Goal: Task Accomplishment & Management: Use online tool/utility

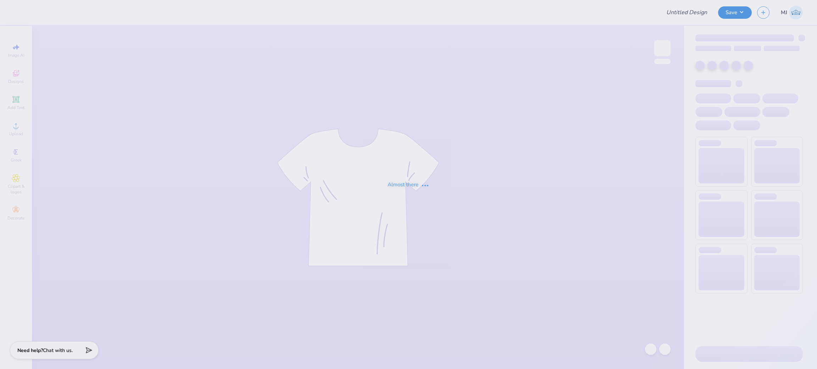
type input "Pepperdine DG PR F25"
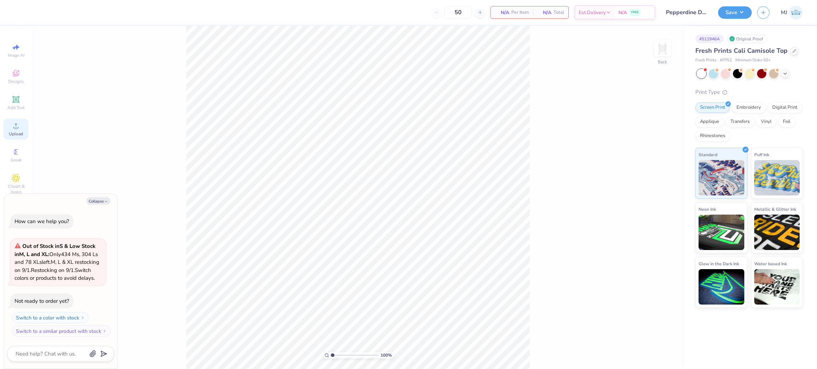
click at [5, 128] on div "Upload" at bounding box center [16, 129] width 25 height 21
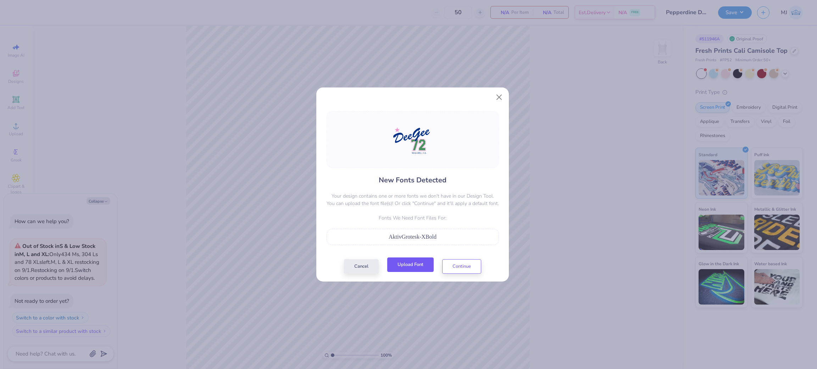
click at [415, 269] on button "Upload Font" at bounding box center [410, 265] width 46 height 15
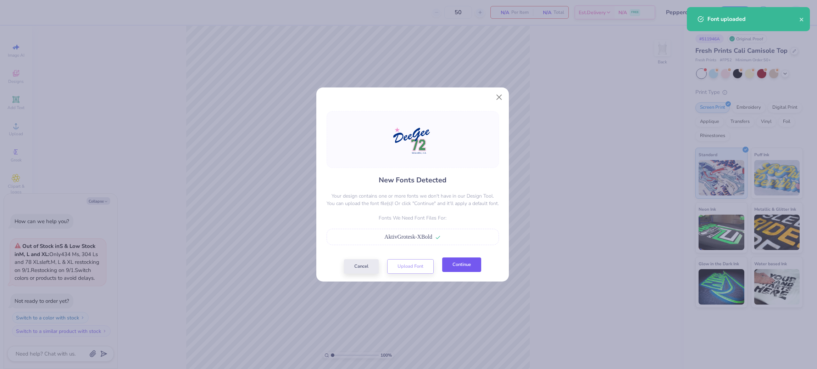
click at [454, 264] on button "Continue" at bounding box center [461, 265] width 39 height 15
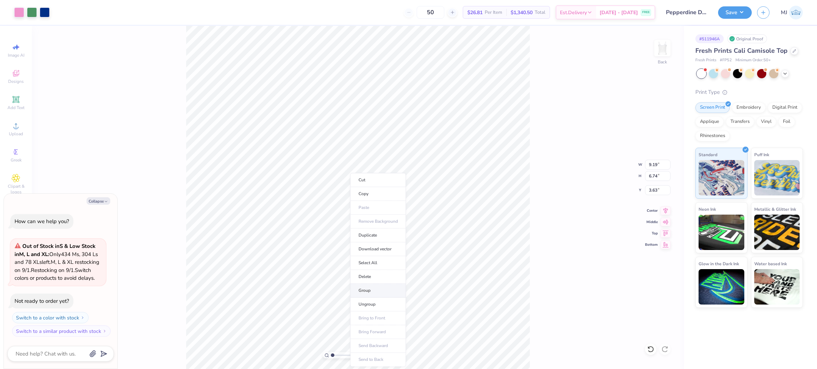
click at [368, 295] on li "Group" at bounding box center [378, 291] width 56 height 14
type textarea "x"
click at [651, 164] on input "9.19" at bounding box center [658, 165] width 26 height 10
type input "7"
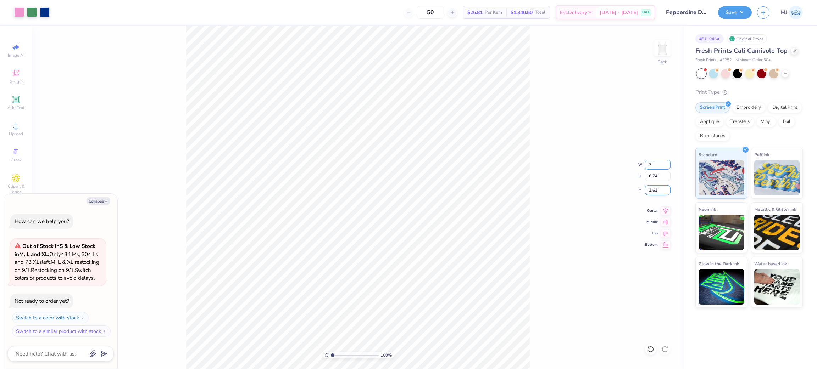
type textarea "x"
type input "7.00"
type input "5.13"
click at [654, 193] on input "4.44" at bounding box center [658, 190] width 26 height 10
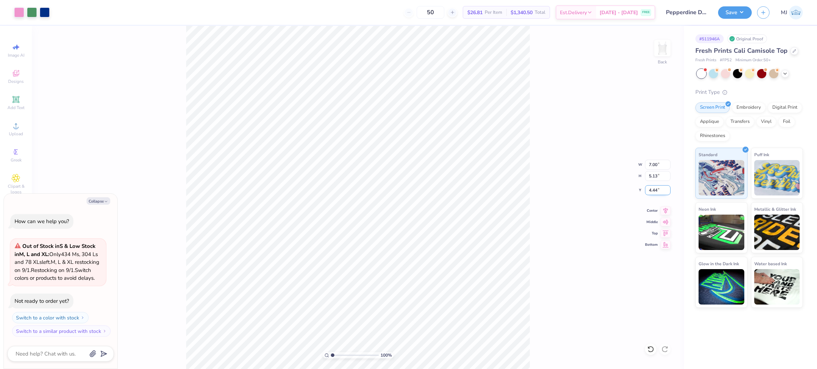
type input "3"
type input "2"
type textarea "x"
type input "2.00"
click at [741, 11] on button "Save" at bounding box center [735, 11] width 34 height 12
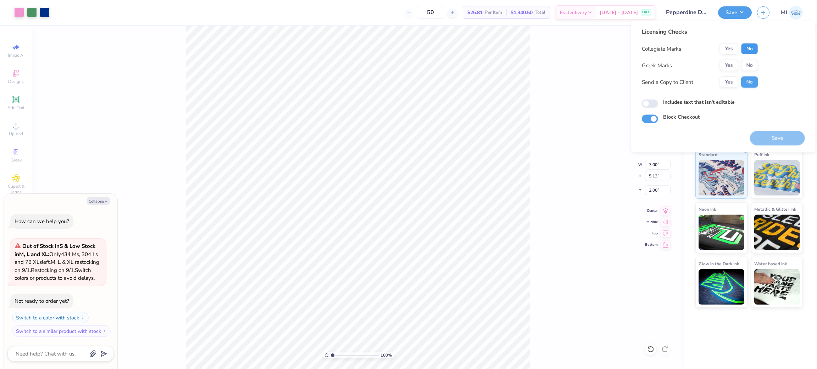
click at [751, 48] on button "No" at bounding box center [749, 48] width 17 height 11
click at [726, 66] on button "Yes" at bounding box center [729, 65] width 18 height 11
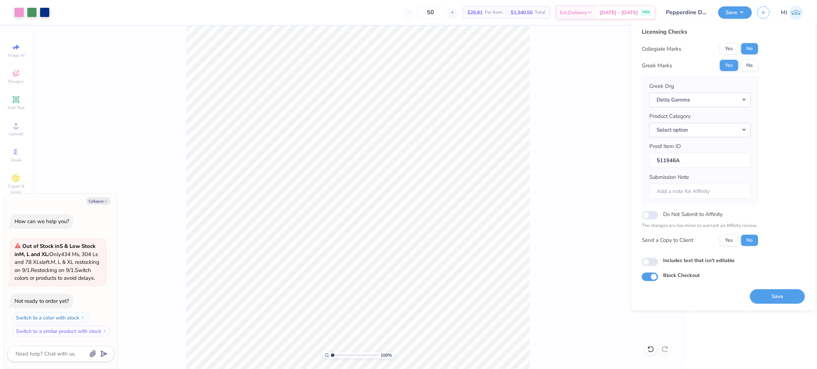
click at [541, 95] on div "100 % Back W 7.00 7.00 " H 5.13 5.13 " Y 2.00 2.00 " Center Middle Top Bottom" at bounding box center [358, 198] width 652 height 344
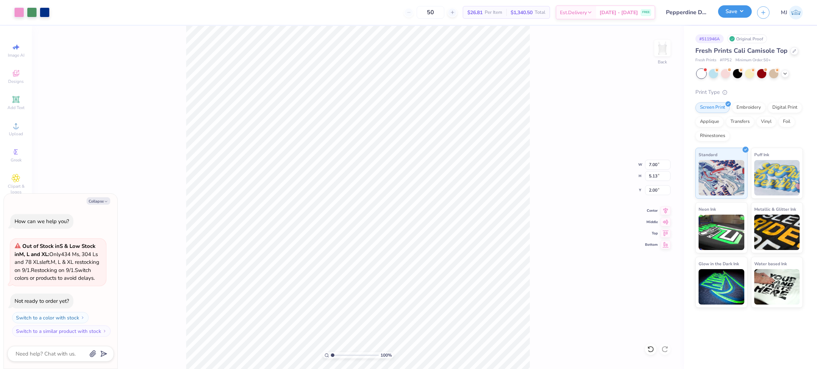
click at [743, 12] on button "Save" at bounding box center [735, 11] width 34 height 12
type textarea "x"
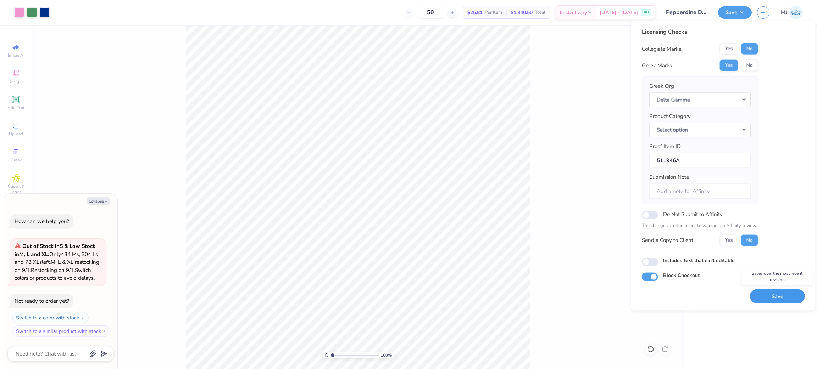
click at [775, 297] on button "Save" at bounding box center [777, 296] width 55 height 15
type textarea "x"
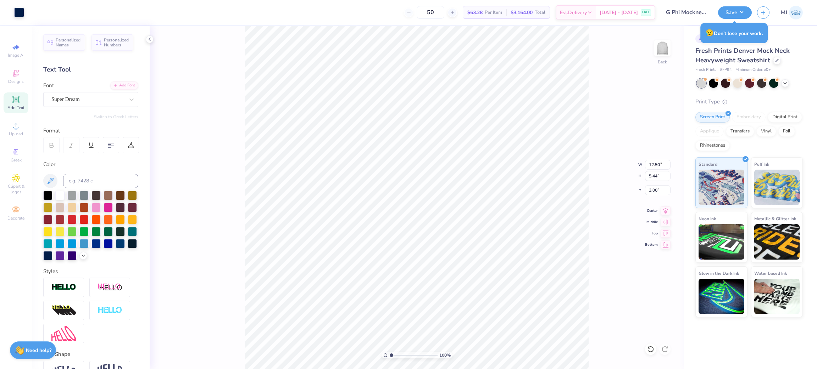
scroll to position [54, 0]
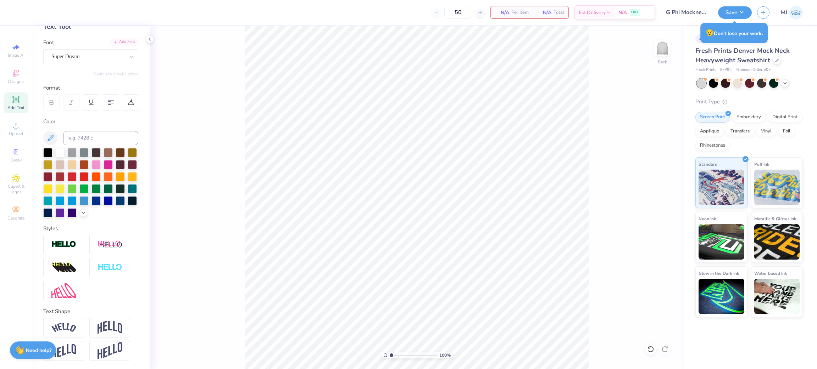
click at [120, 38] on div "Add Font" at bounding box center [124, 42] width 28 height 8
click at [18, 102] on icon at bounding box center [15, 99] width 7 height 7
click at [128, 53] on icon at bounding box center [131, 56] width 7 height 7
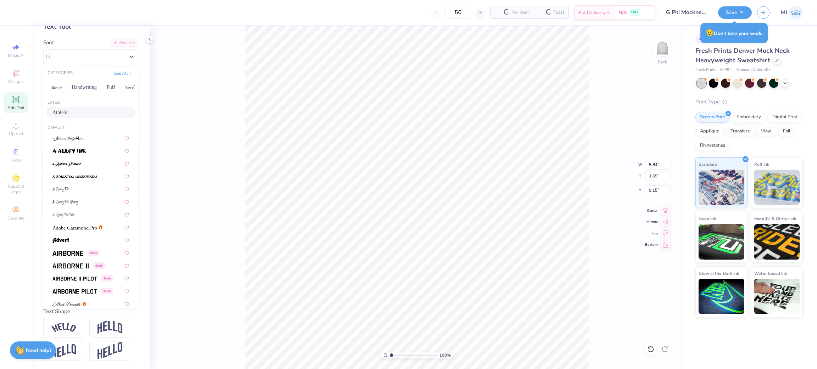
click at [84, 109] on div "Athletic" at bounding box center [90, 112] width 77 height 7
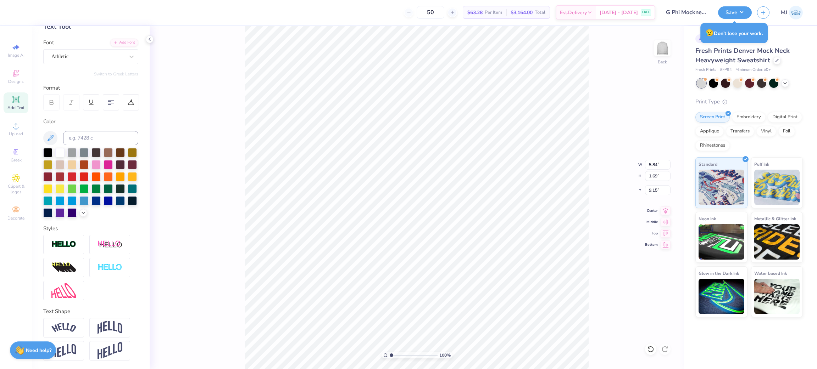
type input "5.34"
type input "1.95"
type input "9.02"
click at [125, 50] on div at bounding box center [131, 56] width 13 height 13
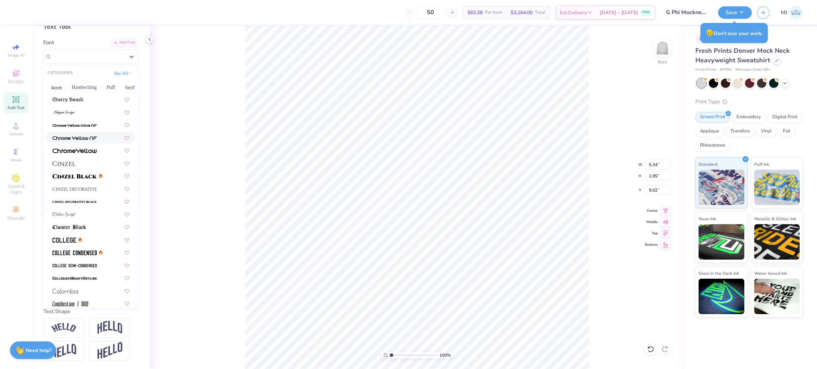
scroll to position [851, 0]
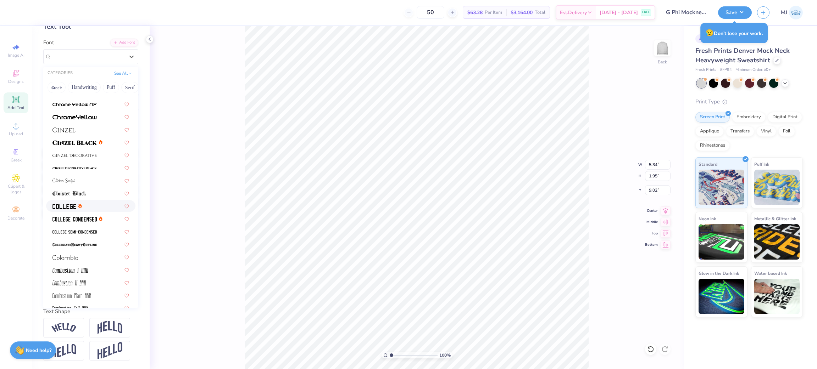
drag, startPoint x: 71, startPoint y: 192, endPoint x: 76, endPoint y: 191, distance: 5.2
click at [71, 204] on img at bounding box center [64, 206] width 24 height 5
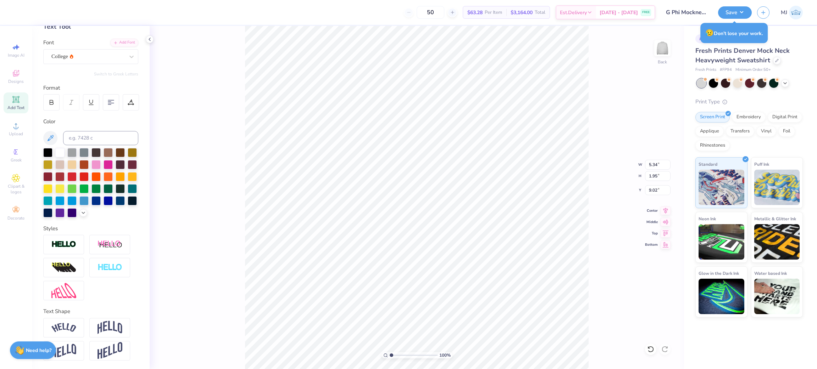
type input "5.31"
type input "1.65"
type input "9.17"
click at [128, 53] on icon at bounding box center [131, 56] width 7 height 7
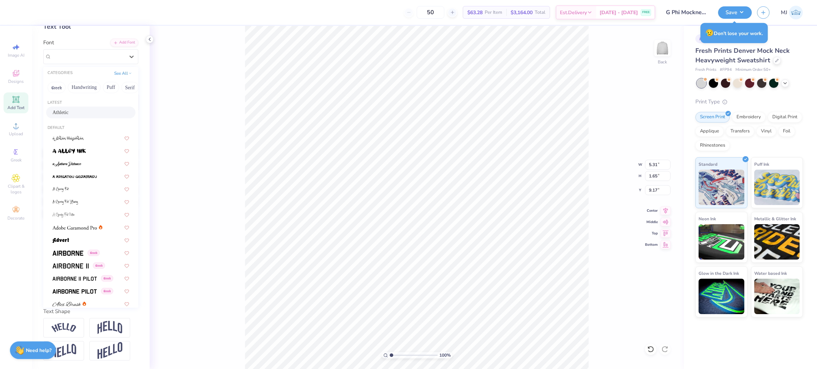
click at [94, 107] on div "Athletic" at bounding box center [90, 113] width 89 height 12
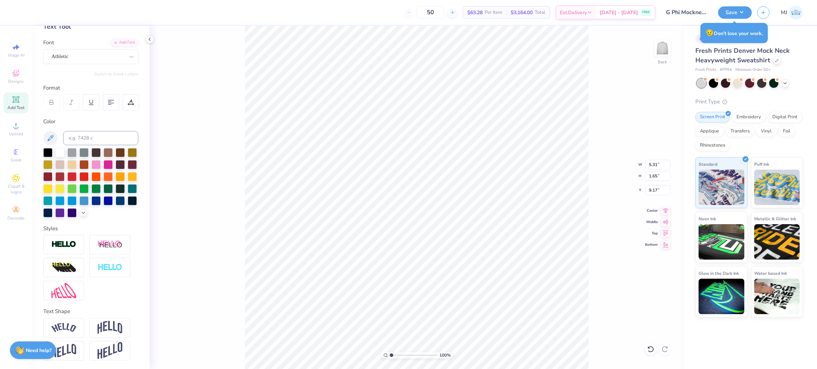
type input "5.34"
type input "1.95"
type input "9.02"
type textarea "AMES"
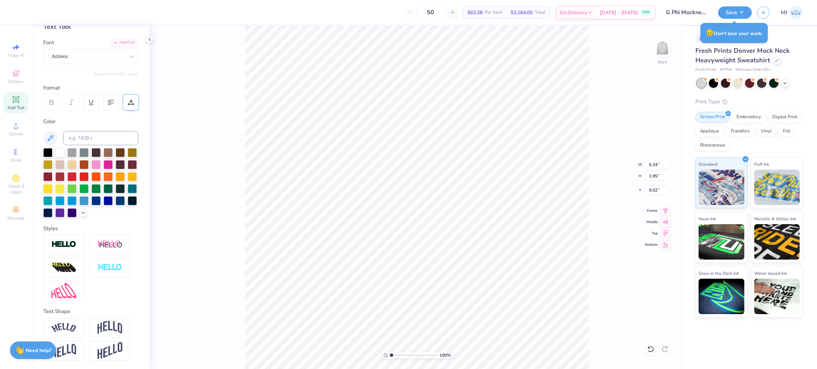
click at [129, 99] on icon at bounding box center [131, 102] width 6 height 6
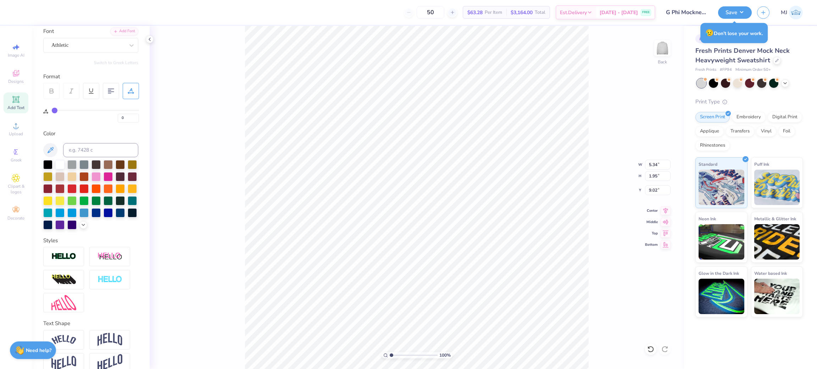
click at [62, 111] on div "0" at bounding box center [95, 116] width 87 height 13
click at [68, 111] on div "0" at bounding box center [95, 116] width 87 height 13
type input "15"
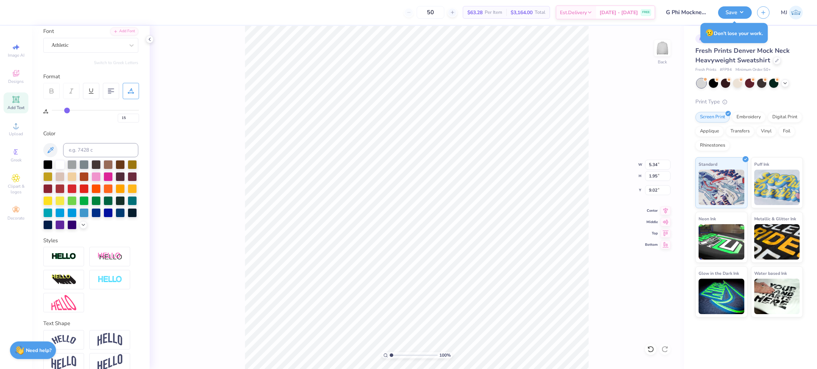
click at [67, 110] on input "range" at bounding box center [95, 110] width 87 height 1
click at [109, 347] on img at bounding box center [109, 339] width 25 height 13
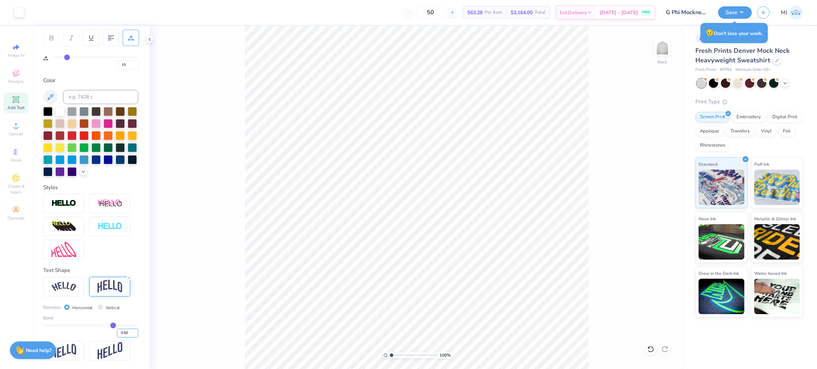
scroll to position [119, 0]
click at [118, 333] on input "0.50" at bounding box center [127, 333] width 21 height 9
type input "0.3"
type input "0.30"
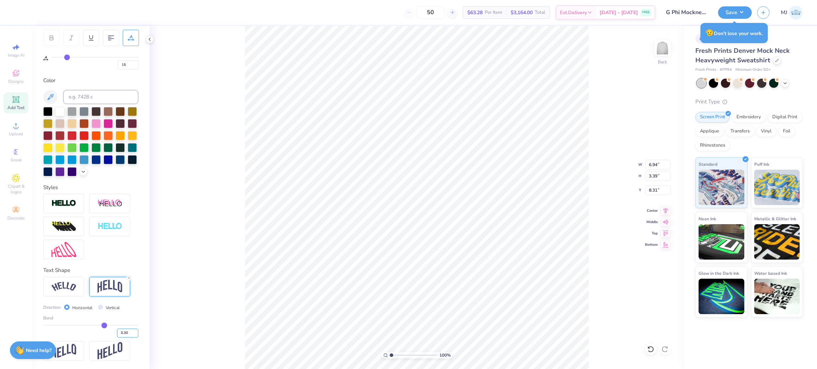
type input "2.78"
type input "8.61"
click at [52, 167] on div at bounding box center [47, 171] width 9 height 9
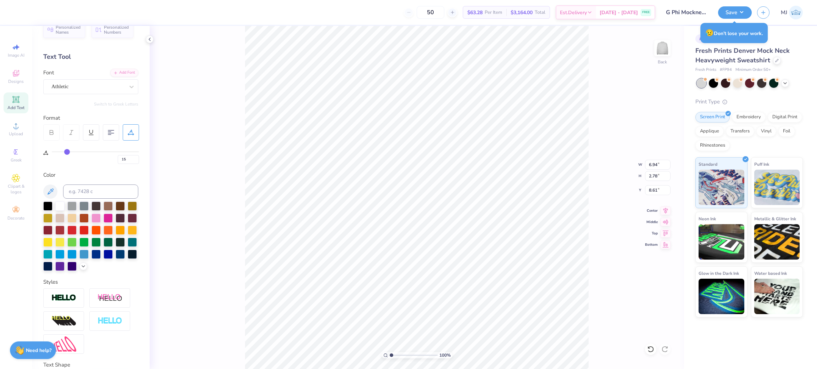
scroll to position [0, 0]
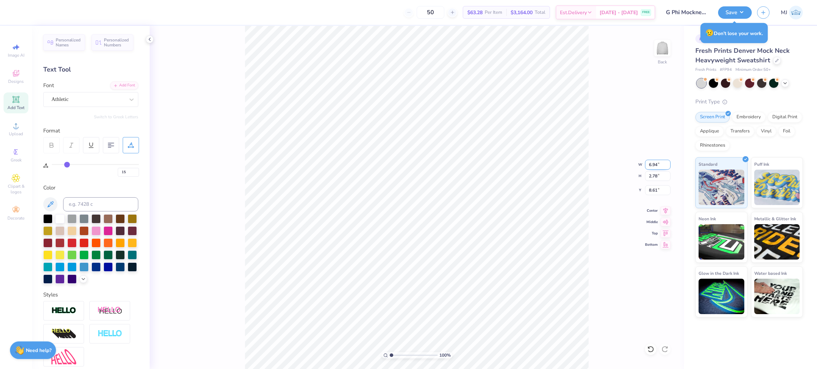
click at [652, 164] on input "6.94" at bounding box center [658, 165] width 26 height 10
type input "12.50"
type input "5.01"
click at [650, 190] on input "7.49" at bounding box center [658, 190] width 26 height 10
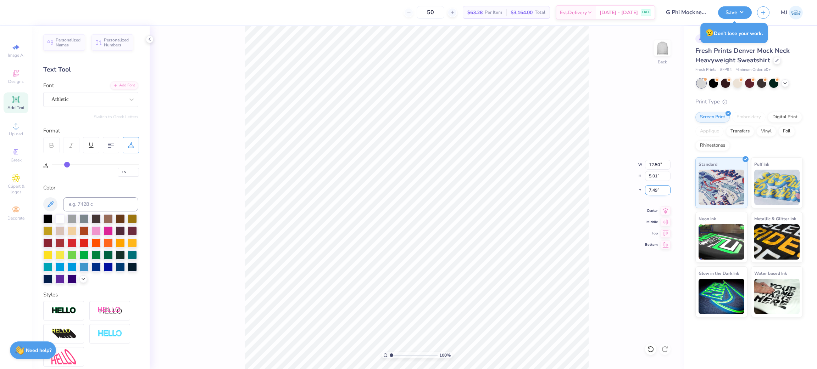
click at [650, 190] on input "7.49" at bounding box center [658, 190] width 26 height 10
type input "3.00"
click at [748, 9] on button "Save" at bounding box center [735, 11] width 34 height 12
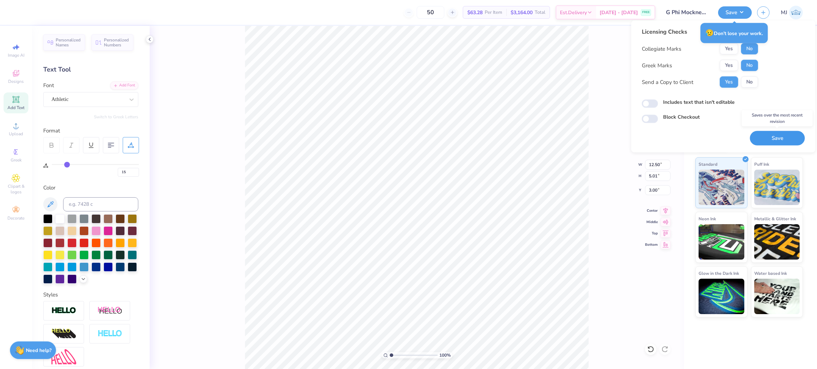
click at [780, 140] on button "Save" at bounding box center [777, 138] width 55 height 15
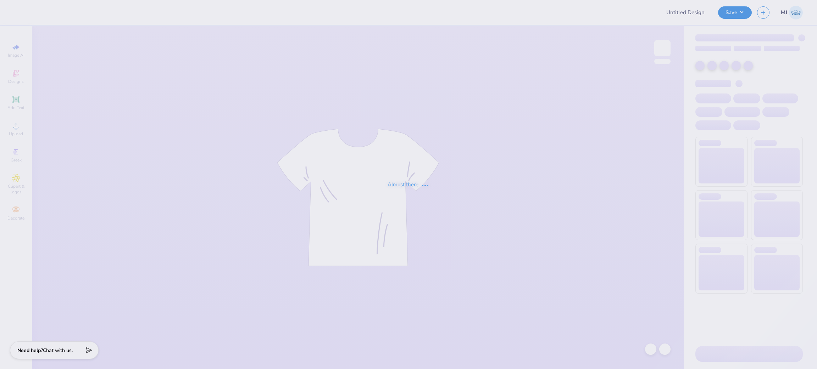
type input "[PERSON_NAME] : [GEOGRAPHIC_DATA][US_STATE]: [GEOGRAPHIC_DATA]"
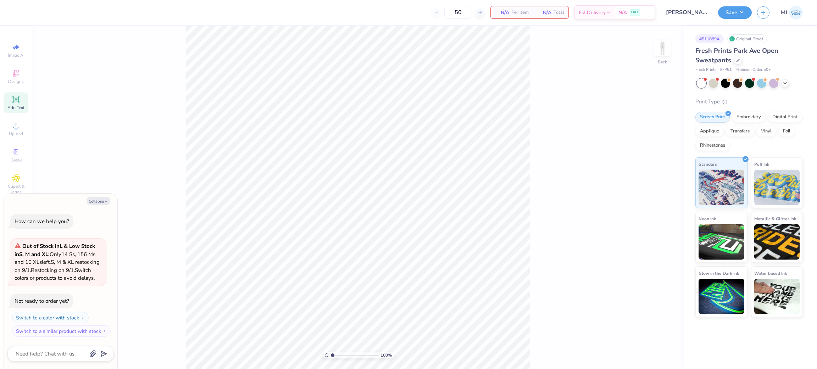
click at [17, 99] on icon at bounding box center [15, 99] width 5 height 5
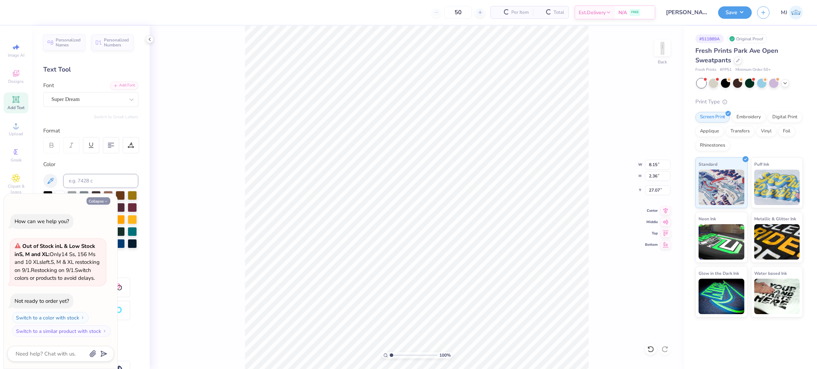
click at [99, 197] on button "Collapse" at bounding box center [98, 200] width 24 height 7
type textarea "x"
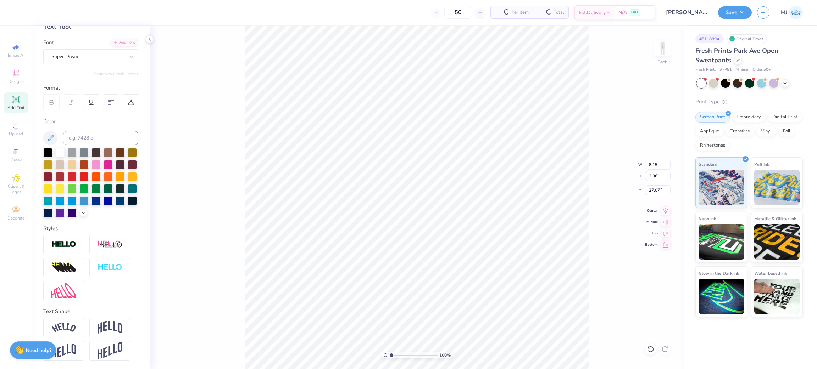
scroll to position [54, 0]
click at [20, 128] on icon at bounding box center [16, 126] width 9 height 9
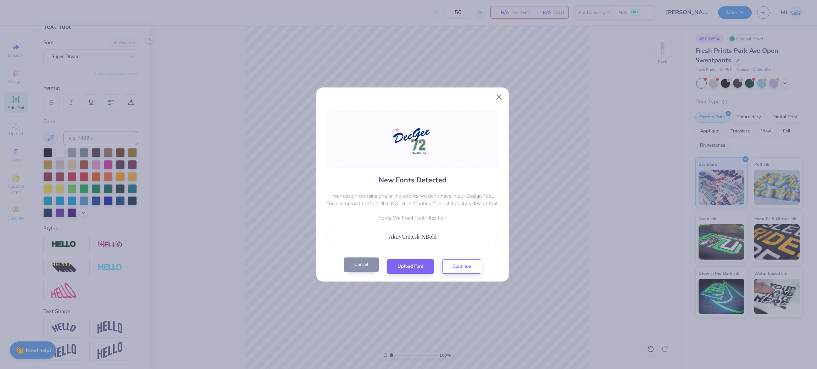
click at [356, 269] on button "Cancel" at bounding box center [361, 265] width 35 height 15
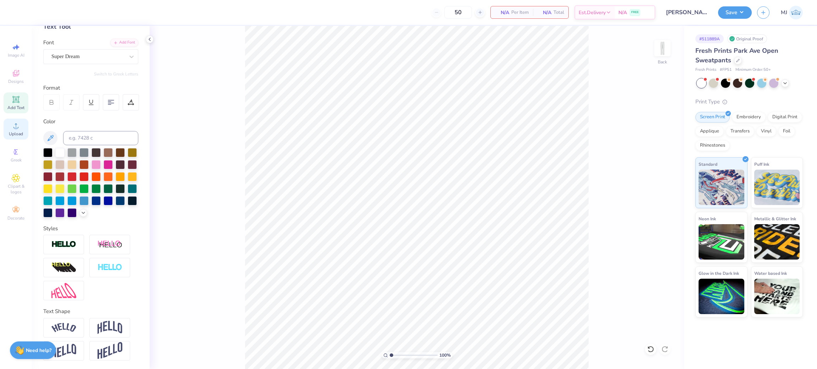
click at [14, 128] on icon at bounding box center [16, 126] width 9 height 9
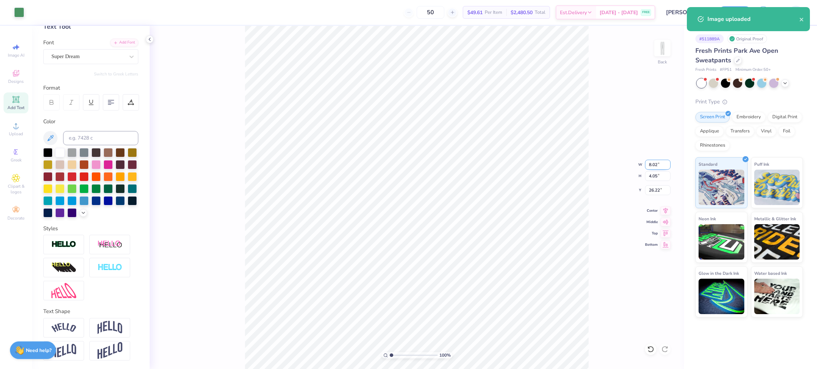
click at [652, 164] on input "8.02" at bounding box center [658, 165] width 26 height 10
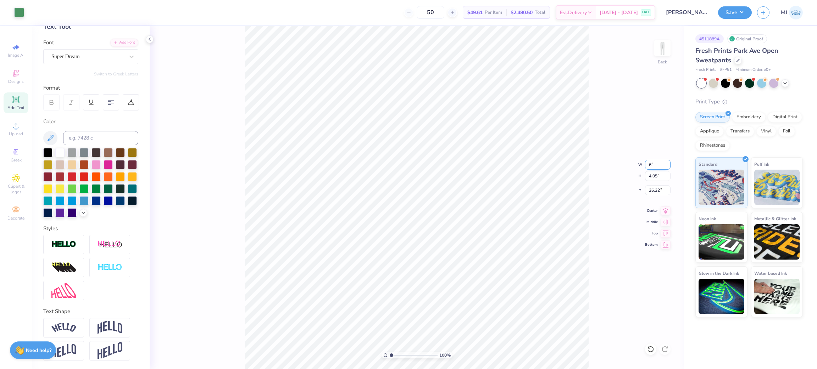
type input "6.00"
type input "3.03"
click at [658, 194] on input "26.73" at bounding box center [658, 190] width 26 height 10
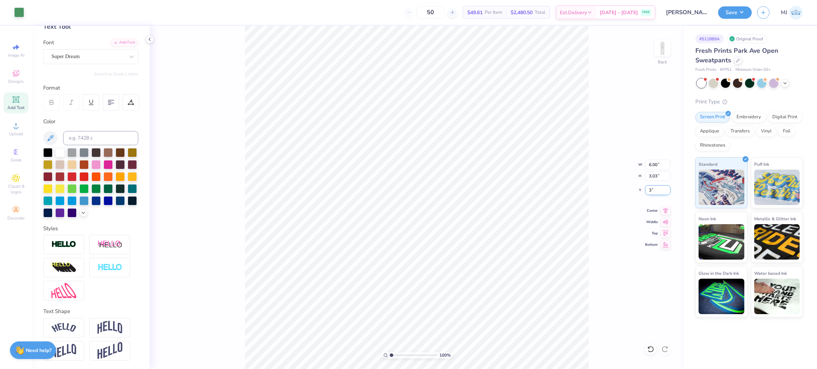
type input "3.00"
click at [741, 14] on button "Save" at bounding box center [735, 11] width 34 height 12
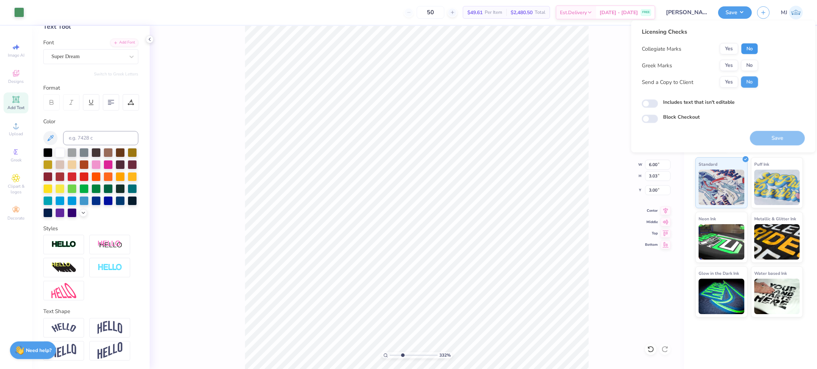
click at [747, 45] on button "No" at bounding box center [749, 48] width 17 height 11
click at [728, 63] on button "Yes" at bounding box center [729, 65] width 18 height 11
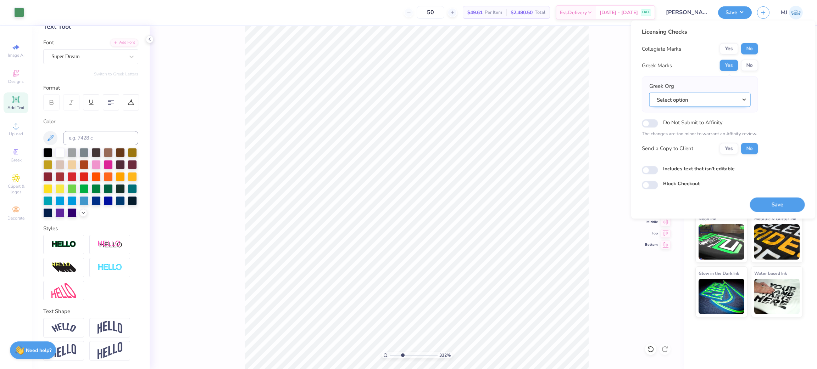
click at [708, 103] on button "Select option" at bounding box center [699, 100] width 101 height 15
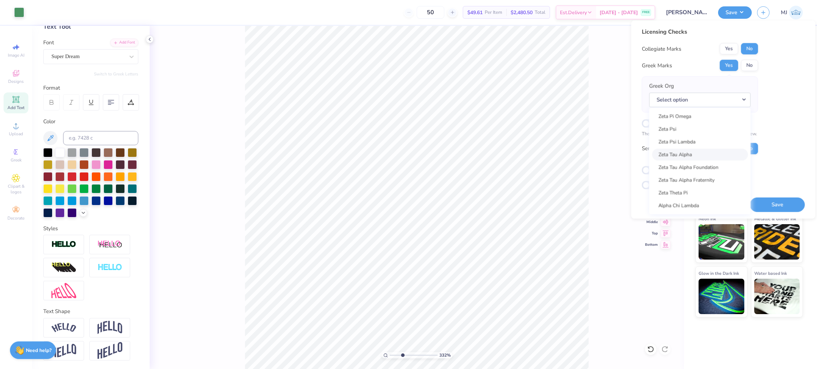
click at [710, 150] on link "Zeta Tau Alpha" at bounding box center [700, 155] width 96 height 12
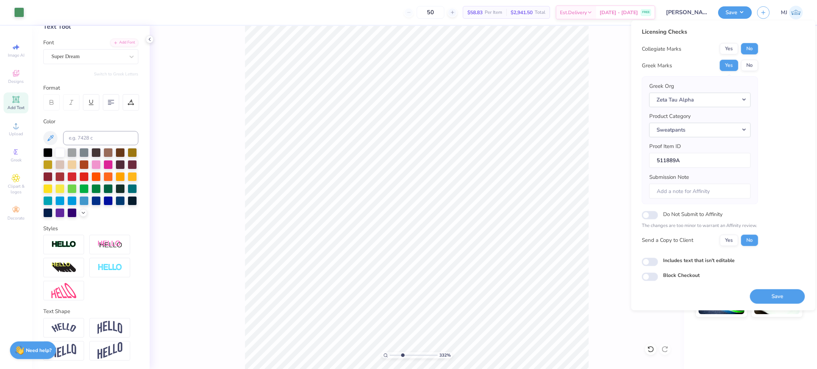
drag, startPoint x: 604, startPoint y: 73, endPoint x: 589, endPoint y: 94, distance: 26.1
click at [603, 73] on div "332 % Back W 6.00 6.00 " H 3.03 3.03 " Y 3.00 3.00 " Center Middle Top Bottom" at bounding box center [417, 198] width 534 height 344
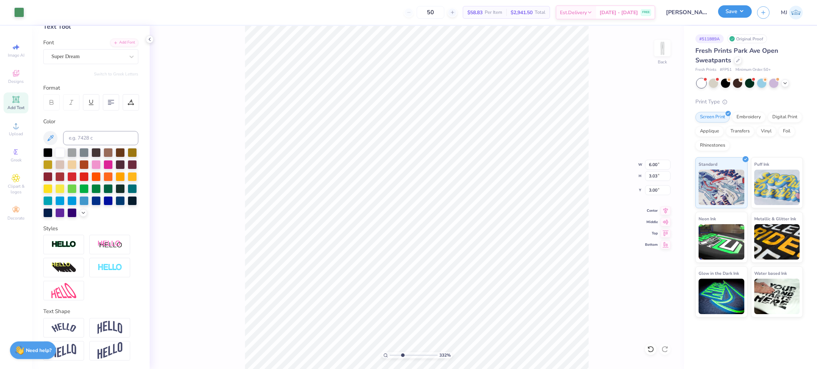
click at [746, 10] on button "Save" at bounding box center [735, 11] width 34 height 12
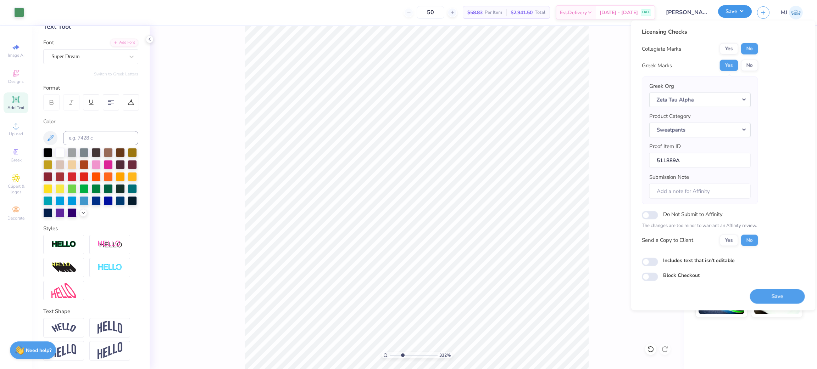
type input "3.32211073028451"
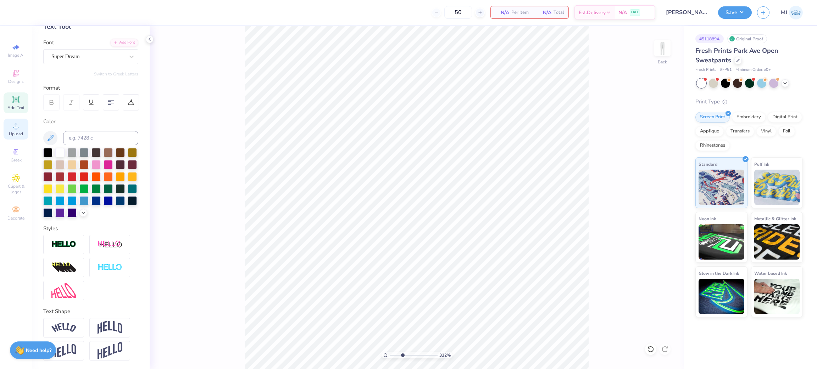
click at [16, 137] on span "Upload" at bounding box center [16, 134] width 14 height 6
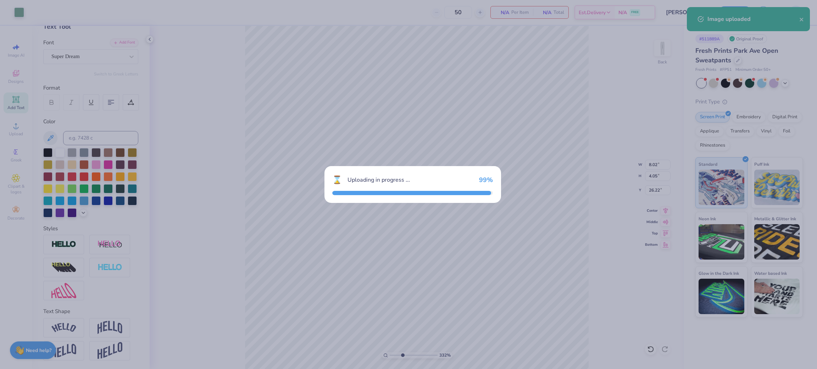
type input "3.32211073028451"
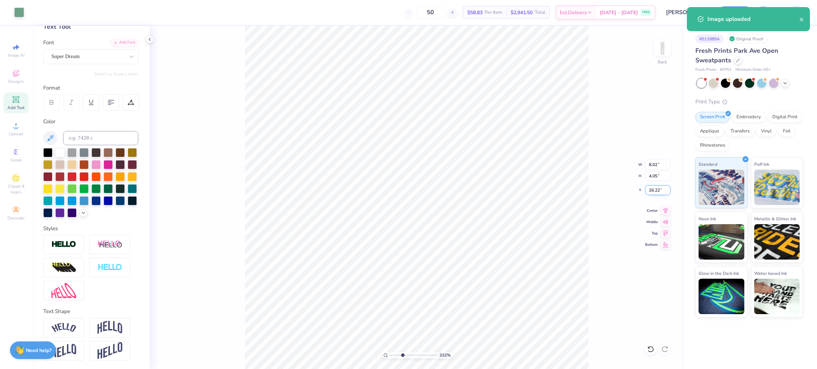
click at [657, 193] on input "26.22" at bounding box center [658, 190] width 26 height 10
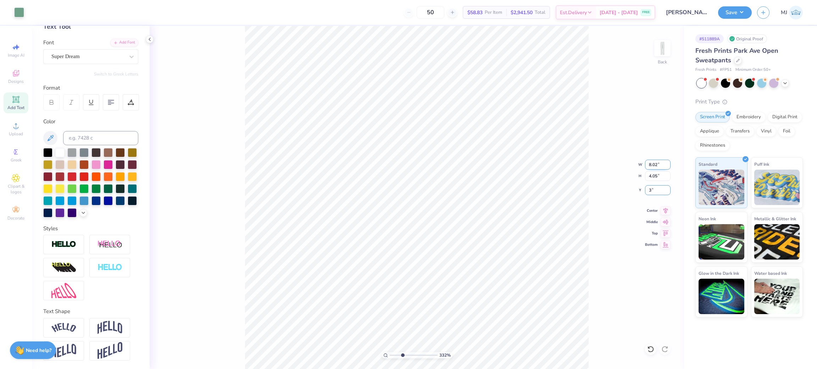
type input "3"
click at [652, 164] on input "8.02" at bounding box center [658, 165] width 26 height 10
type input "3.32211073028451"
type input "3.00"
click at [652, 164] on input "8.02" at bounding box center [658, 165] width 26 height 10
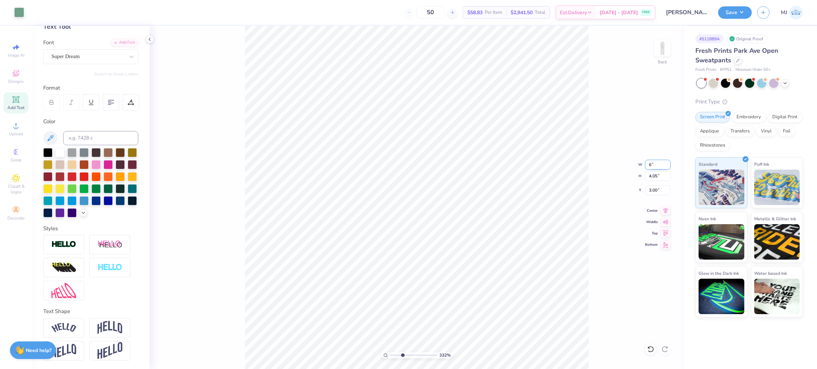
type input "6"
type input "3.32211073028451"
type input "6.00"
type input "3.03"
type input "3.51"
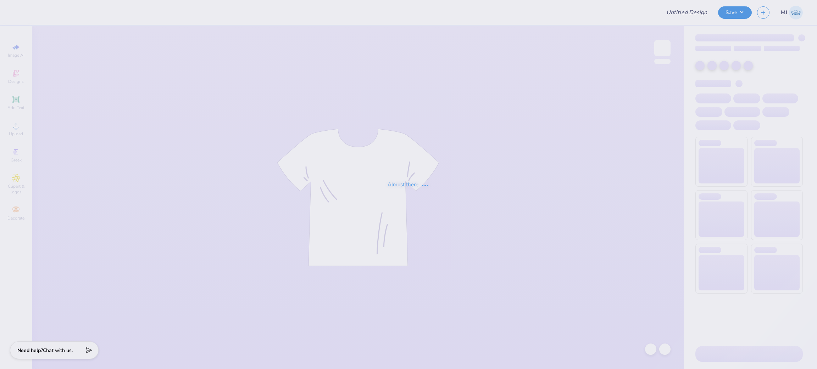
type input "sk tank"
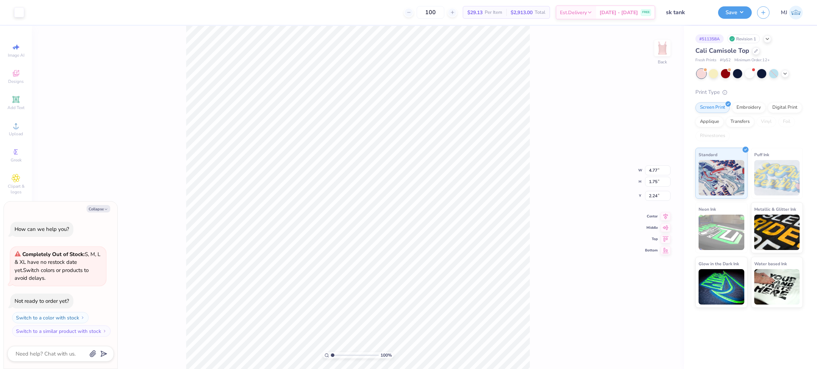
type textarea "x"
type input "6.99"
type input "0.67"
type input "4.74"
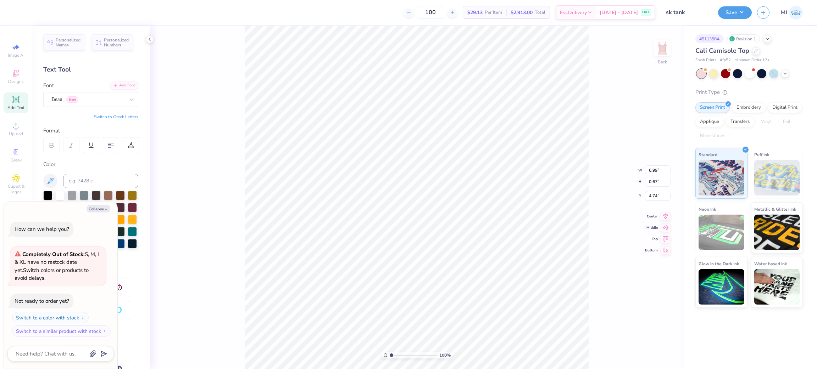
type textarea "x"
type input "4.77"
type input "1.75"
type input "2.24"
type textarea "x"
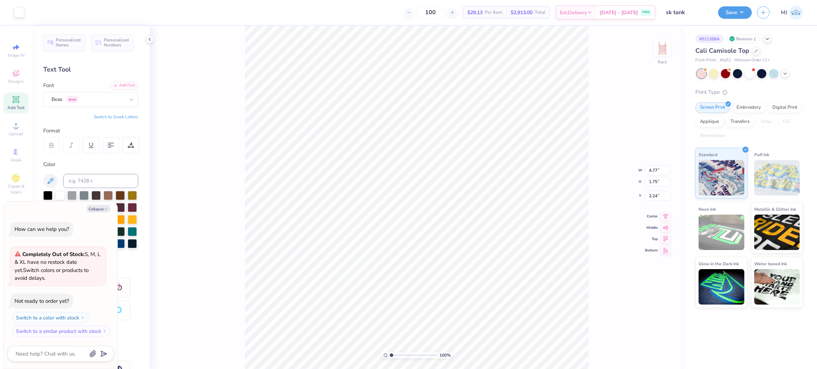
type input "6.99"
type input "0.67"
type input "4.74"
click at [99, 206] on button "Collapse" at bounding box center [98, 208] width 24 height 7
type textarea "x"
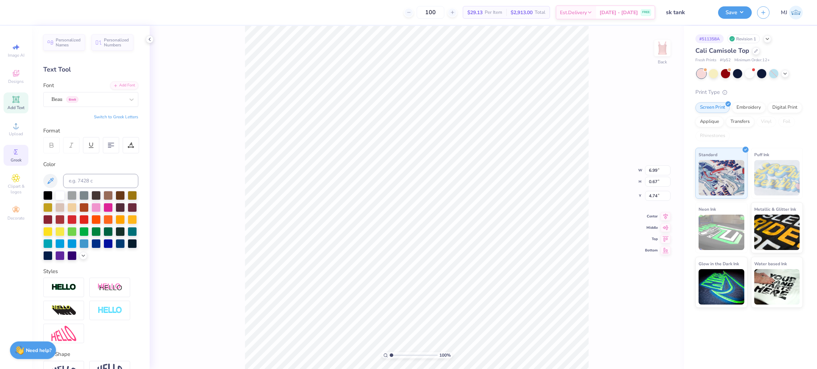
click at [20, 153] on icon at bounding box center [16, 152] width 9 height 9
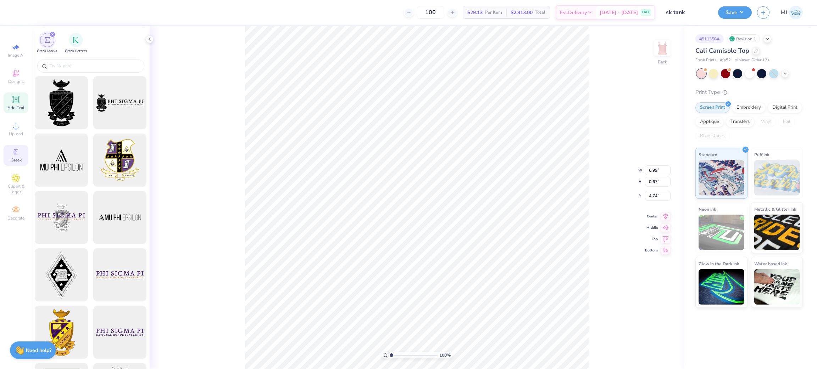
click at [21, 106] on span "Add Text" at bounding box center [15, 108] width 17 height 6
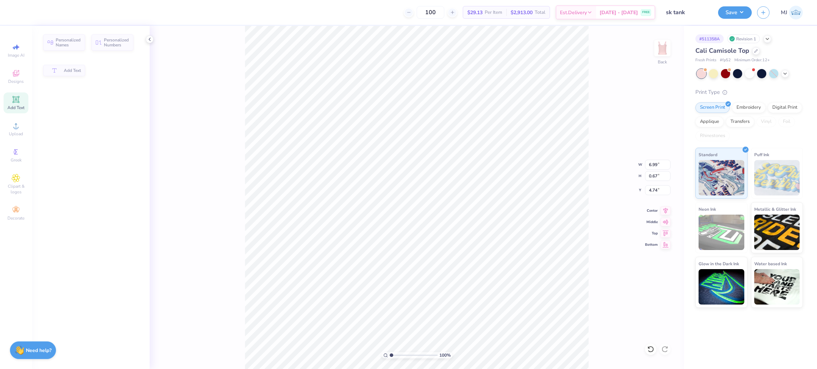
type input "3.55"
type input "1.03"
type input "5.99"
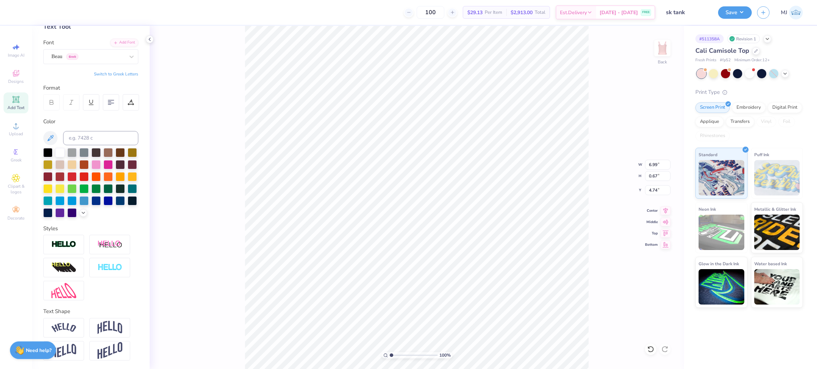
scroll to position [8, 3]
paste textarea
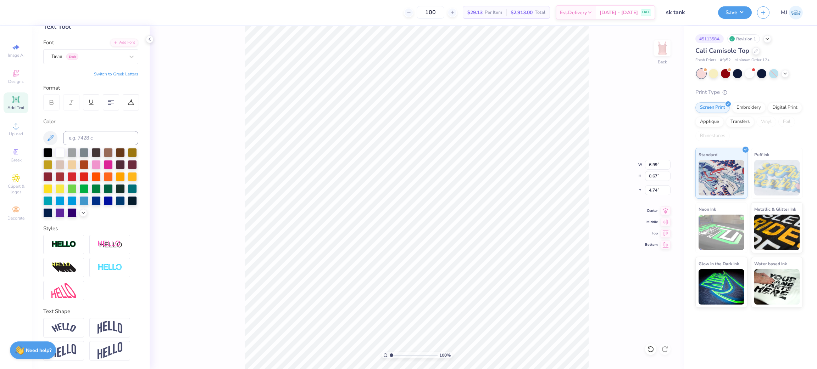
paste textarea "SK"
type textarea "SK, SKere We Go Again"
click at [647, 350] on icon at bounding box center [650, 349] width 7 height 7
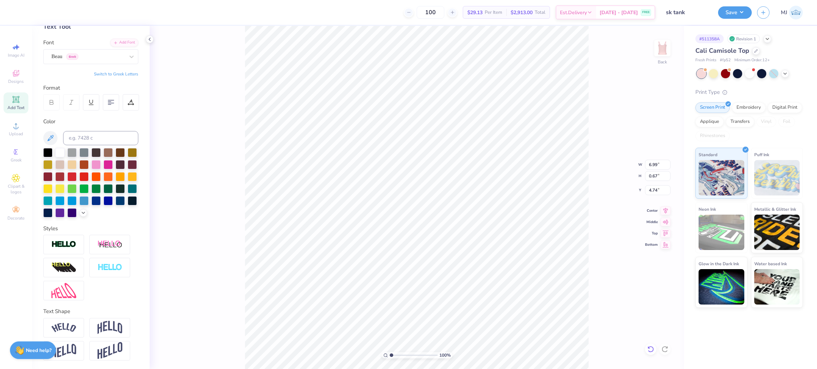
click at [647, 350] on icon at bounding box center [650, 349] width 7 height 7
click at [647, 350] on div "100 % Back W 6.99 6.99 " H 0.67 0.67 " Y 4.74 4.74 " Center Middle Top Bottom" at bounding box center [417, 198] width 534 height 344
drag, startPoint x: 647, startPoint y: 350, endPoint x: 652, endPoint y: 350, distance: 4.3
click at [648, 350] on div "100 % Back W 6.99 6.99 " H 0.67 0.67 " Y 4.74 4.74 " Center Middle Top Bottom" at bounding box center [417, 198] width 534 height 344
type input "3.55"
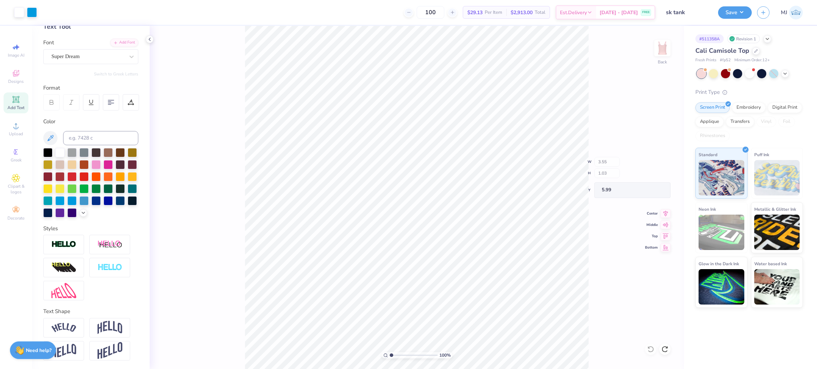
type input "1.03"
type input "5.99"
click at [653, 350] on div "100 % Back W 3.55 H 1.03 Y 5.99 Center Middle Top Bottom" at bounding box center [417, 198] width 534 height 344
type input "4.77"
type input "1.75"
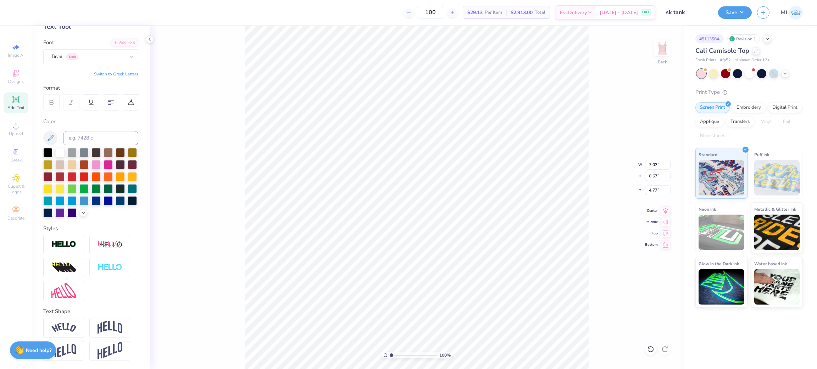
type input "2.24"
click at [435, 247] on li "Download vector" at bounding box center [444, 249] width 56 height 14
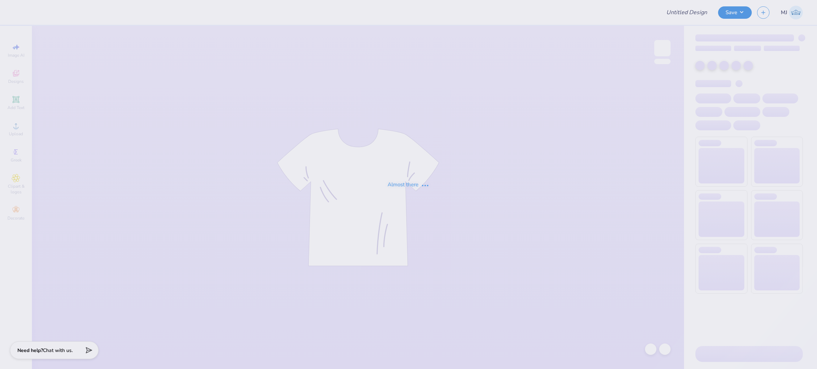
type input "sk tank"
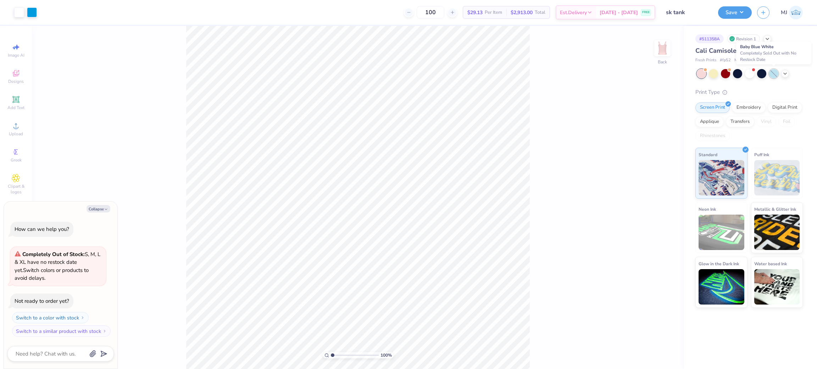
click at [771, 75] on div at bounding box center [773, 73] width 9 height 9
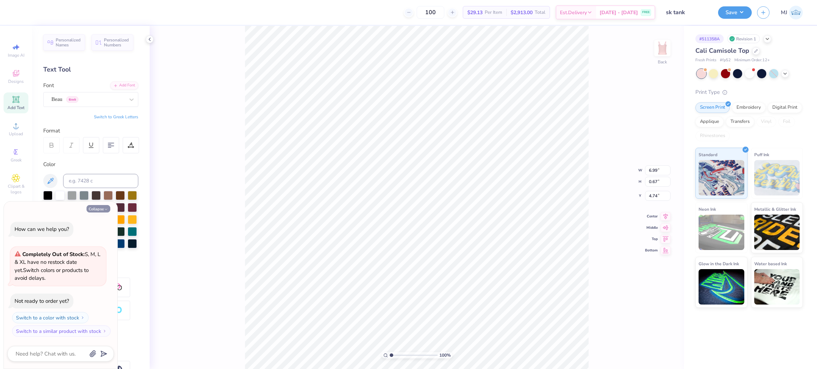
click at [102, 206] on button "Collapse" at bounding box center [98, 208] width 24 height 7
type textarea "x"
